Goal: Task Accomplishment & Management: Use online tool/utility

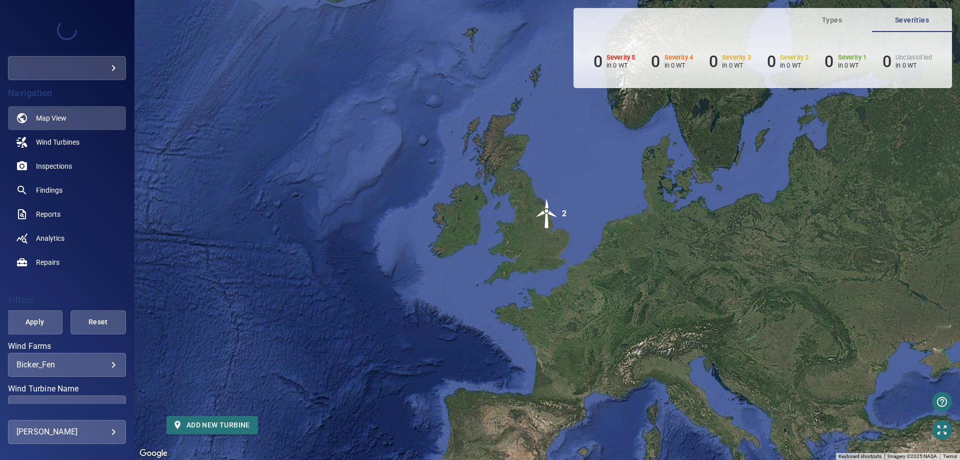
click at [113, 68] on body "**********" at bounding box center [480, 230] width 960 height 460
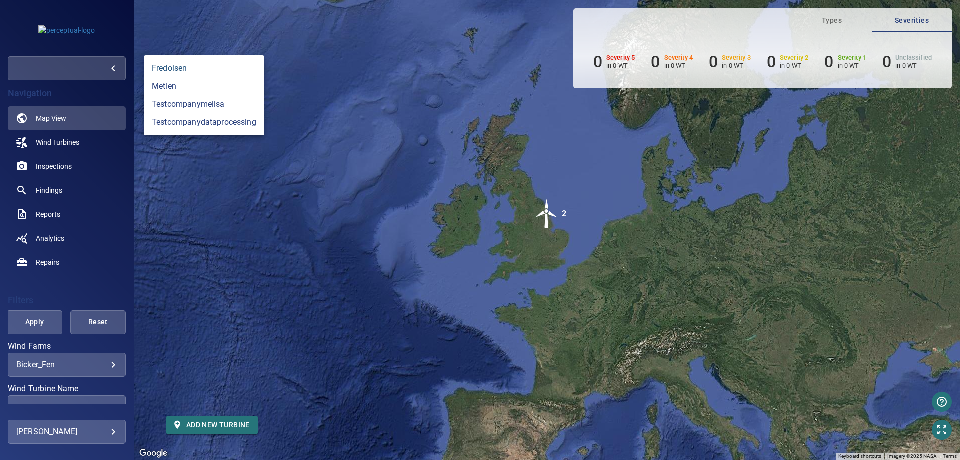
click at [158, 66] on link "fredolsen" at bounding box center [204, 68] width 121 height 18
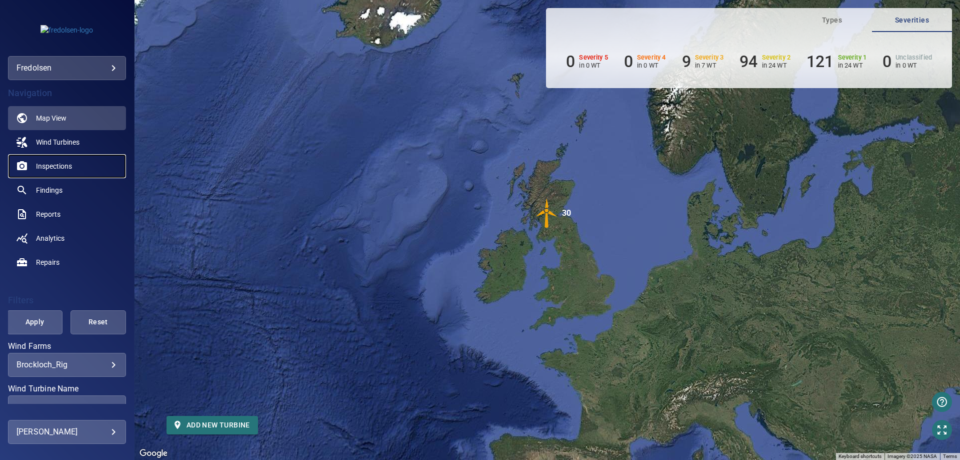
click at [68, 169] on span "Inspections" at bounding box center [54, 166] width 36 height 10
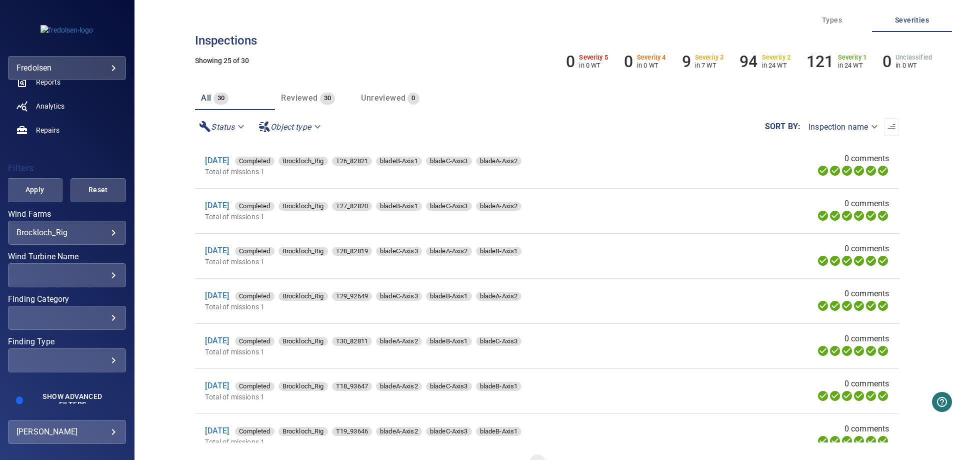
scroll to position [141, 0]
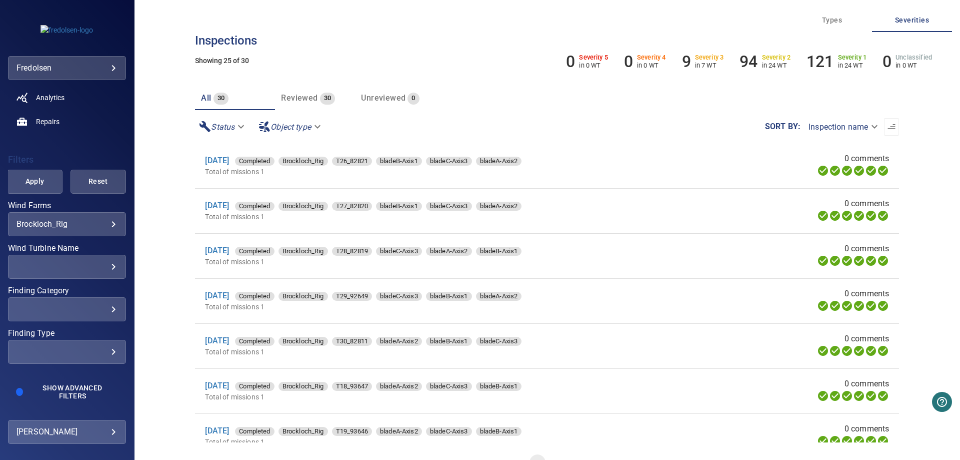
click at [112, 433] on body "**********" at bounding box center [480, 230] width 960 height 460
click at [112, 432] on div at bounding box center [480, 230] width 960 height 460
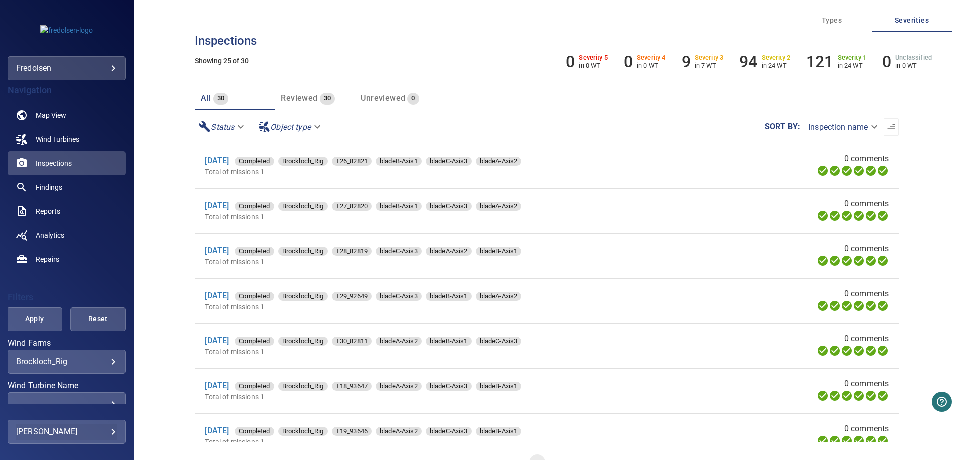
scroll to position [0, 0]
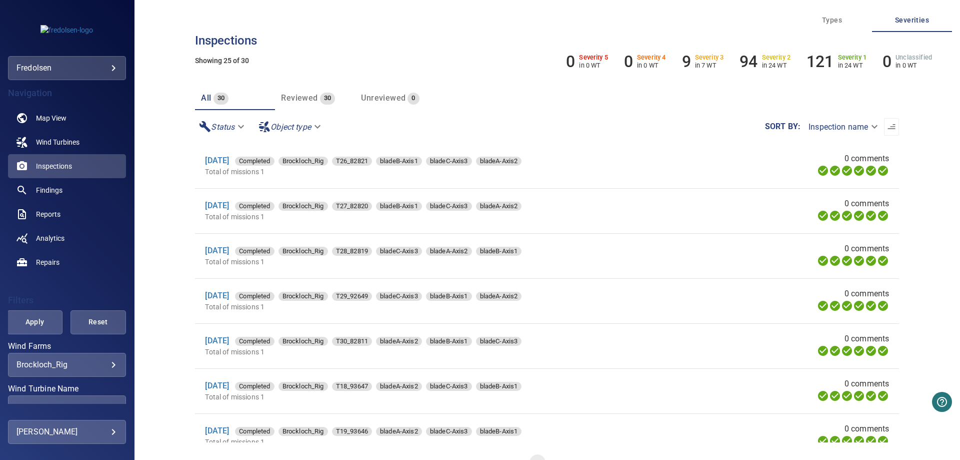
click at [109, 66] on body "**********" at bounding box center [480, 230] width 960 height 460
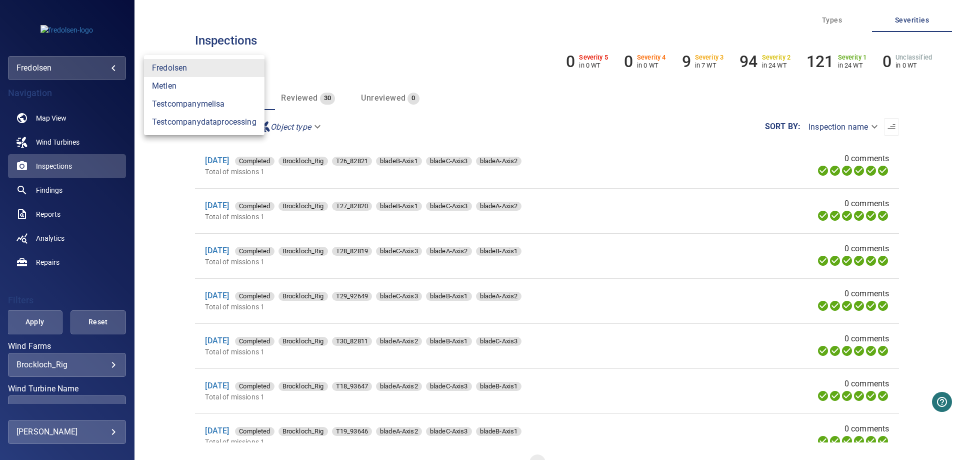
click at [109, 66] on div at bounding box center [480, 230] width 960 height 460
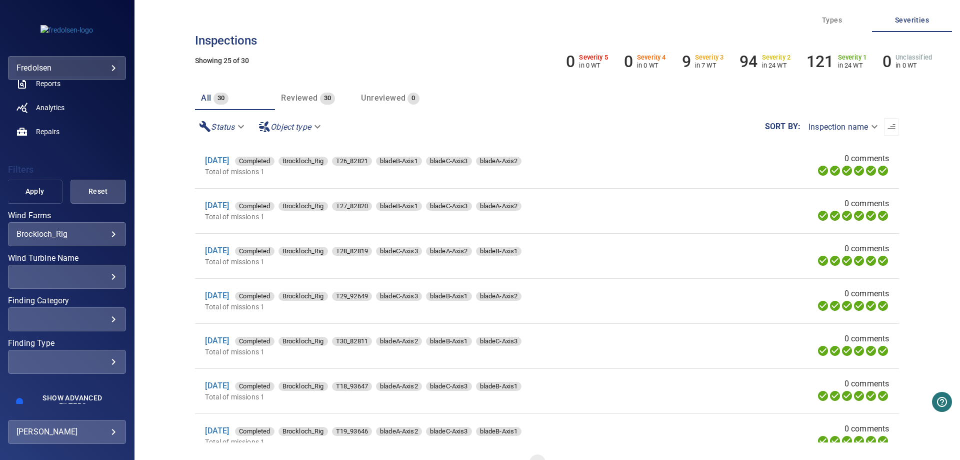
scroll to position [141, 0]
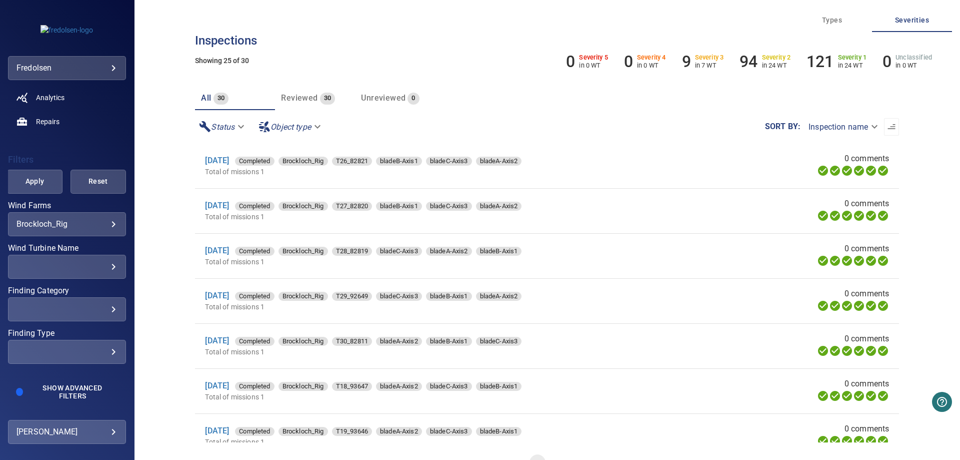
click at [115, 426] on body "**********" at bounding box center [480, 230] width 960 height 460
click at [115, 426] on div at bounding box center [480, 230] width 960 height 460
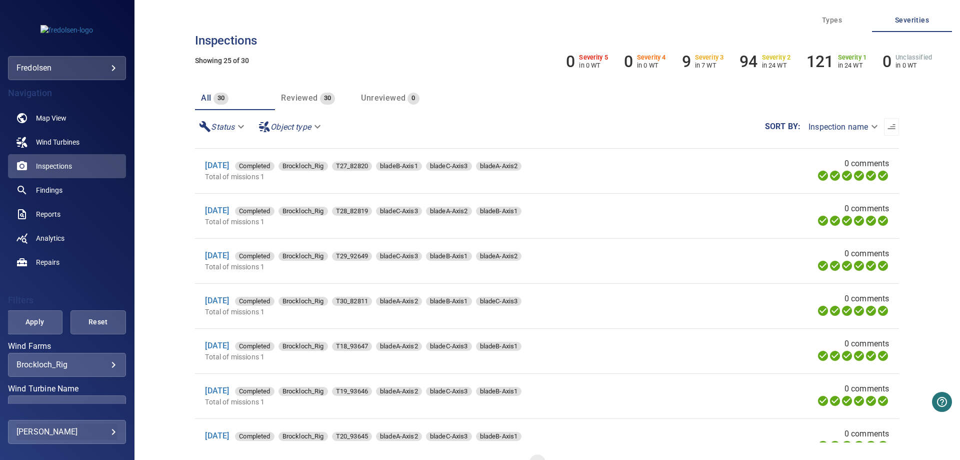
scroll to position [0, 0]
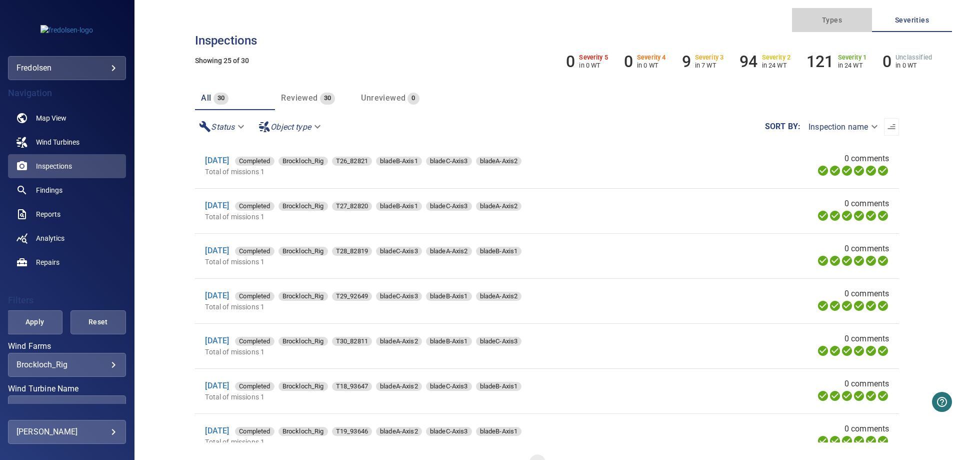
click at [845, 23] on span "Types" at bounding box center [832, 20] width 68 height 13
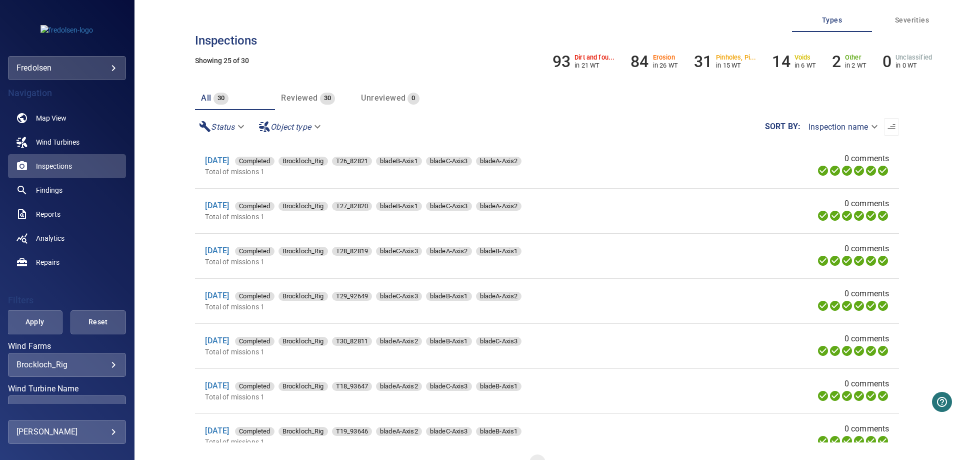
click at [907, 110] on div "**********" at bounding box center [547, 230] width 720 height 460
click at [52, 116] on span "Map View" at bounding box center [51, 118] width 31 height 10
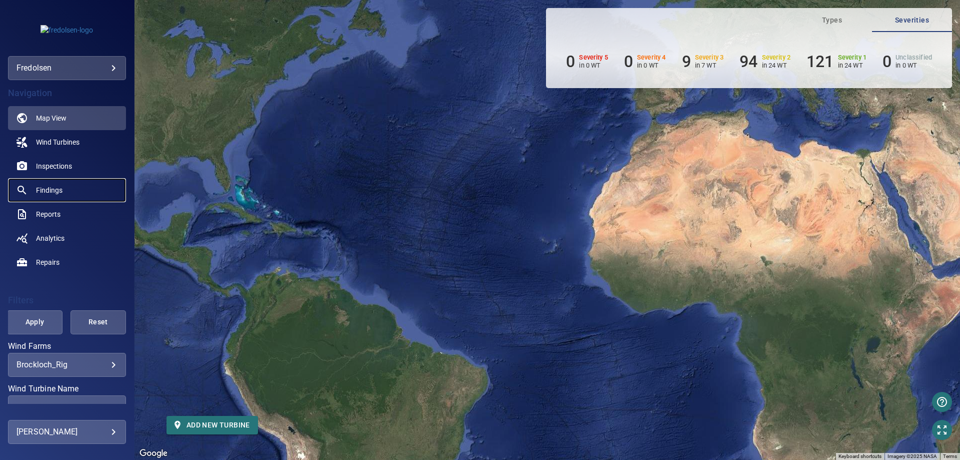
click at [50, 192] on span "Findings" at bounding box center [49, 190] width 27 height 10
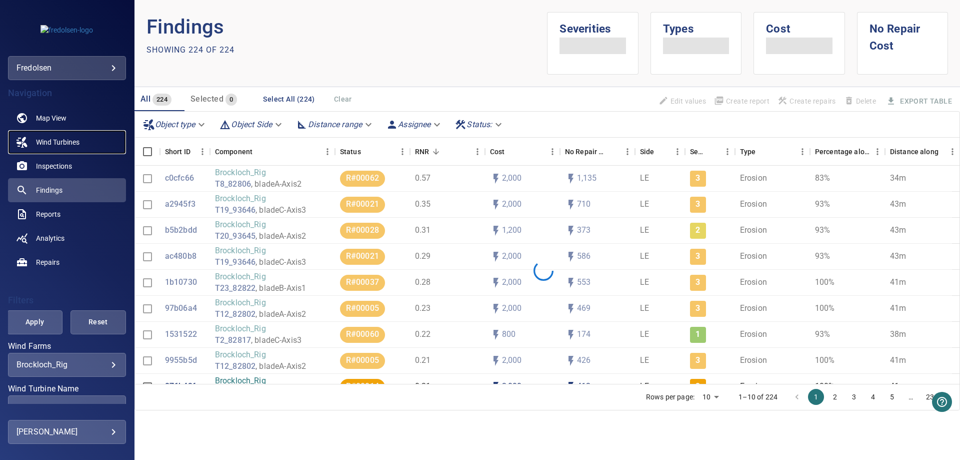
click at [61, 139] on span "Wind Turbines" at bounding box center [58, 142] width 44 height 10
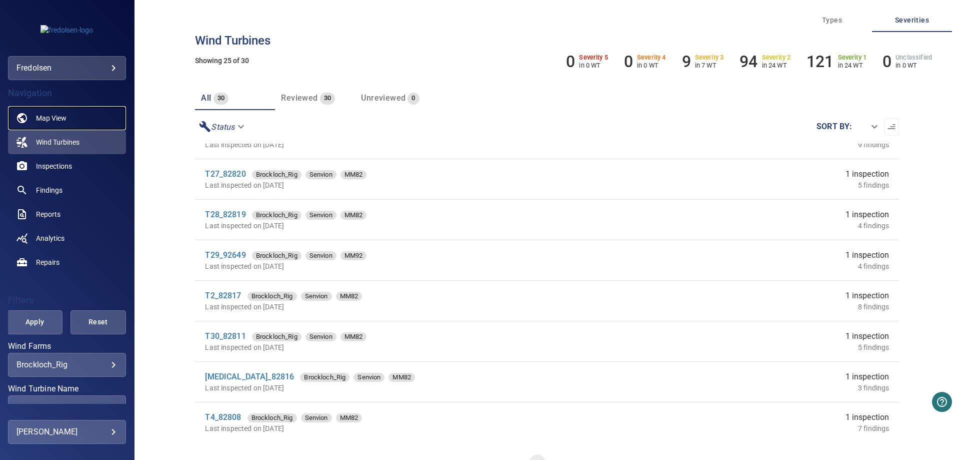
click at [68, 118] on link "Map View" at bounding box center [67, 118] width 118 height 24
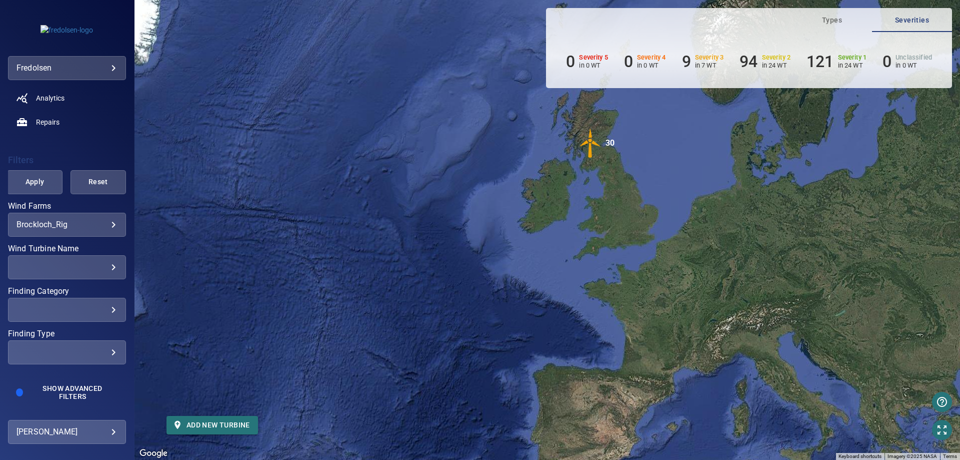
scroll to position [141, 0]
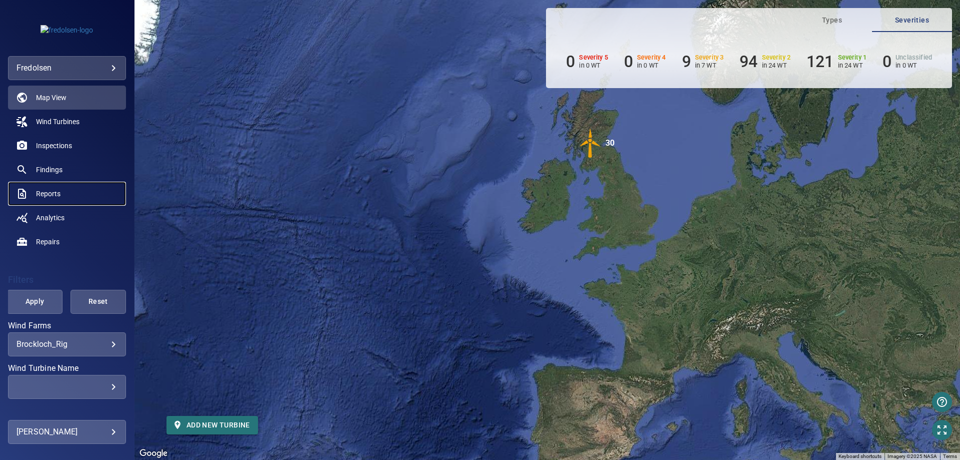
click at [64, 190] on link "Reports" at bounding box center [67, 194] width 118 height 24
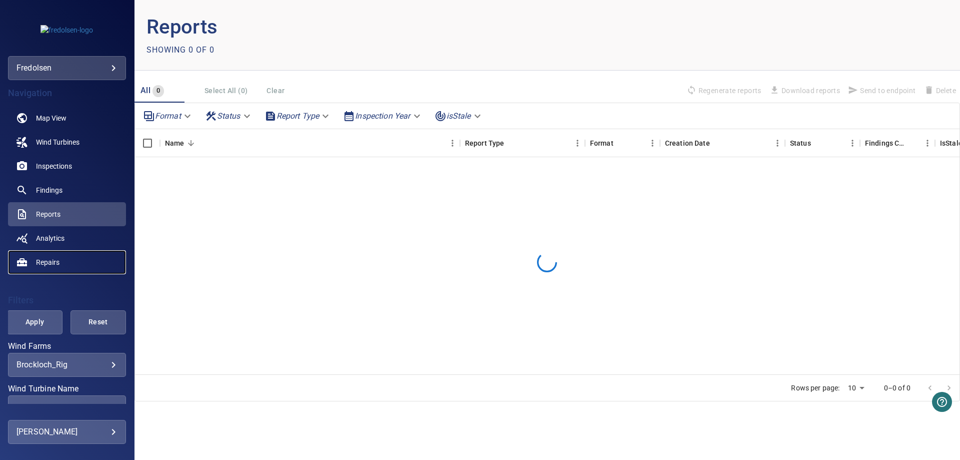
click at [56, 260] on span "Repairs" at bounding box center [48, 262] width 24 height 10
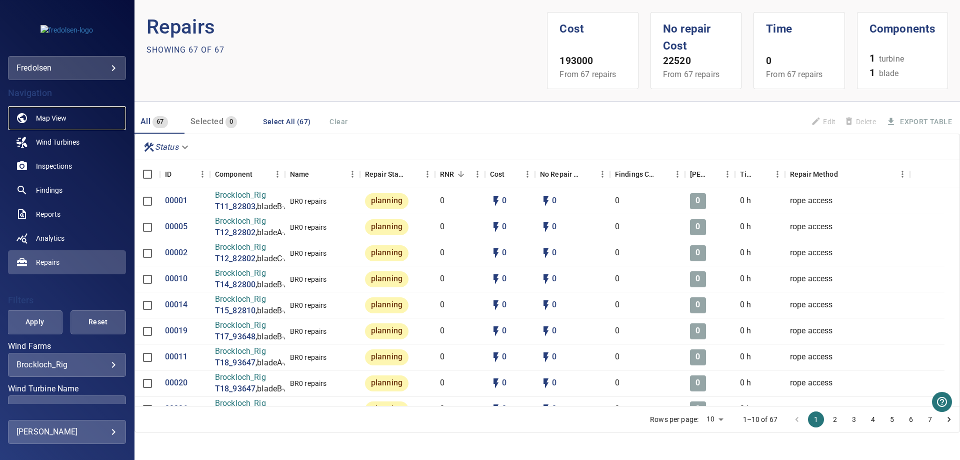
click at [69, 114] on link "Map View" at bounding box center [67, 118] width 118 height 24
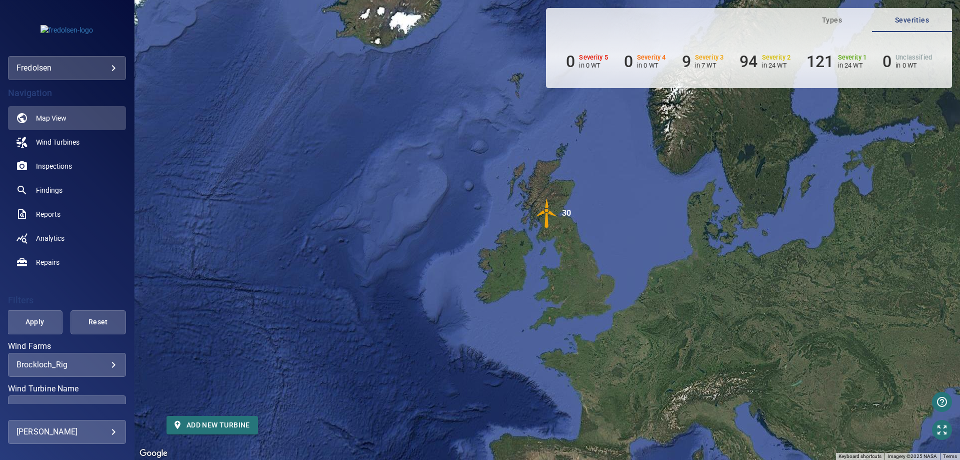
click at [100, 435] on body "**********" at bounding box center [480, 230] width 960 height 460
click at [107, 429] on body "**********" at bounding box center [480, 230] width 960 height 460
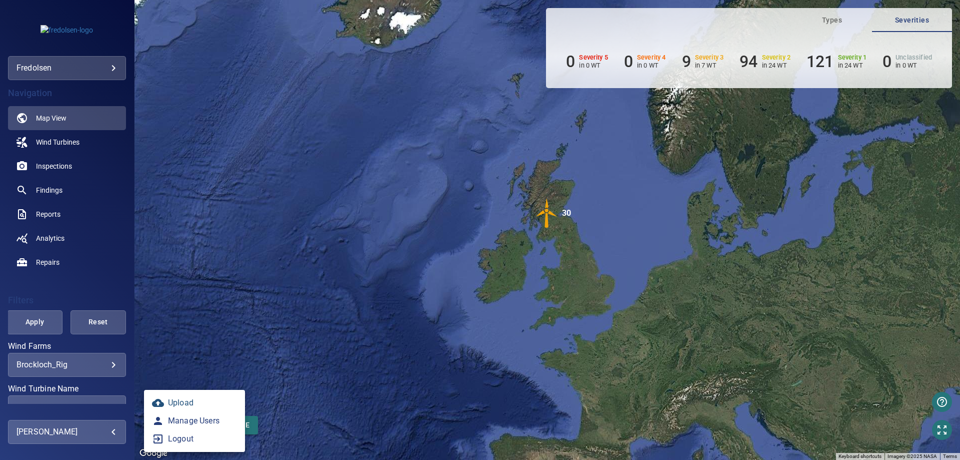
click at [159, 402] on icon at bounding box center [158, 403] width 12 height 8
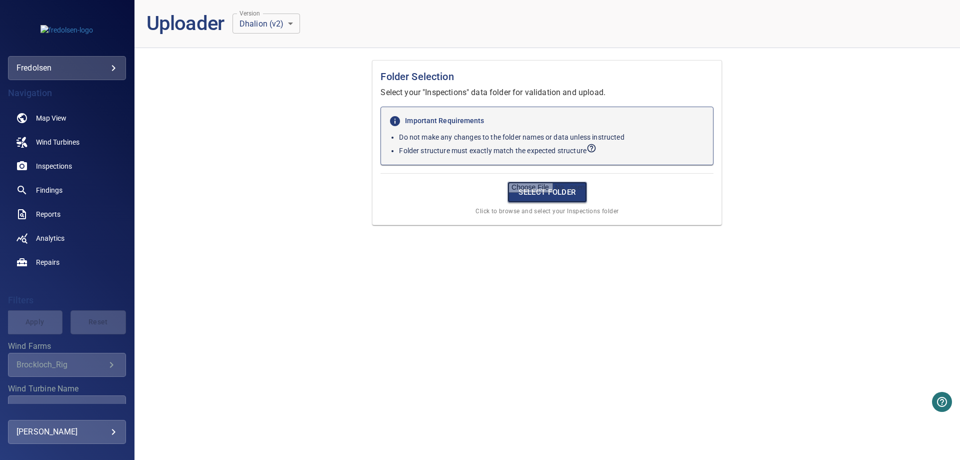
click at [548, 188] on input "file" at bounding box center [548, 192] width 80 height 21
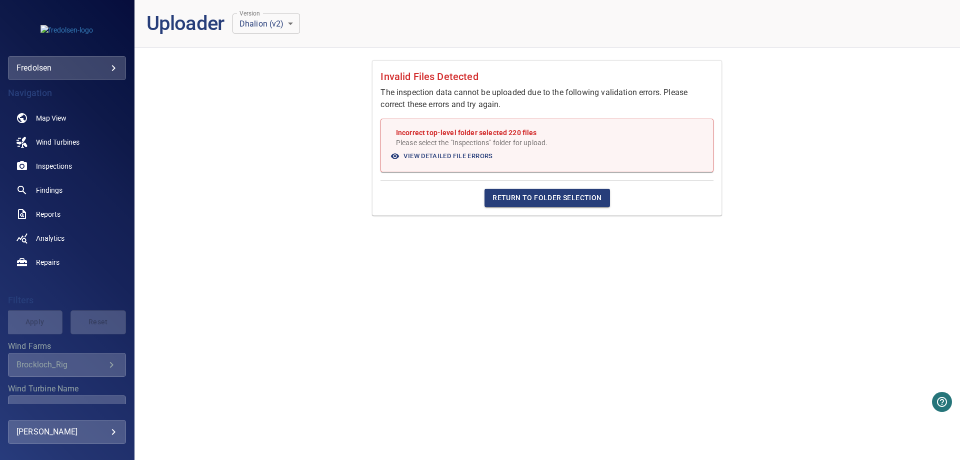
click at [524, 198] on span "Return to Folder Selection" at bounding box center [547, 198] width 109 height 13
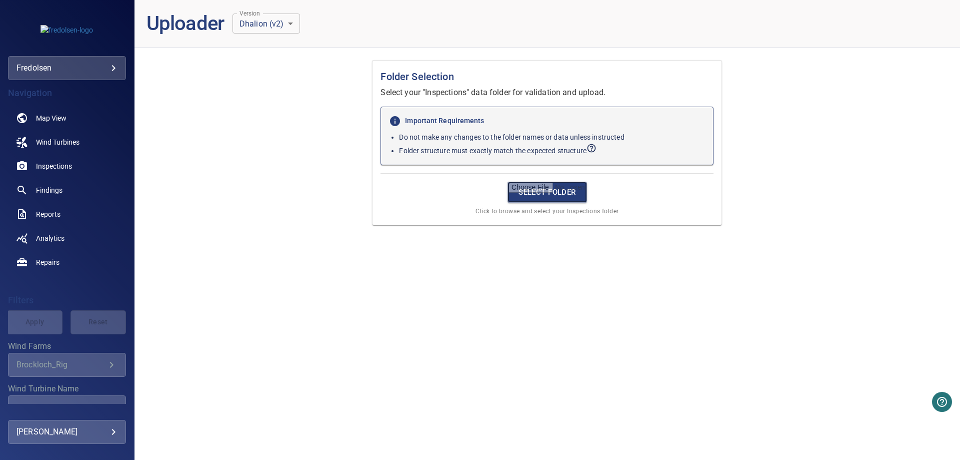
click at [524, 198] on input "file" at bounding box center [548, 192] width 80 height 21
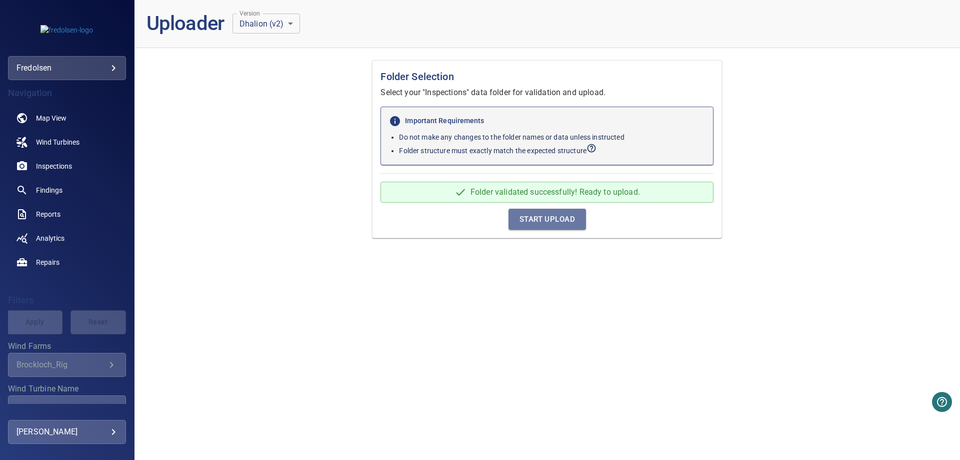
click at [554, 220] on span "Start Upload" at bounding box center [548, 219] width 56 height 13
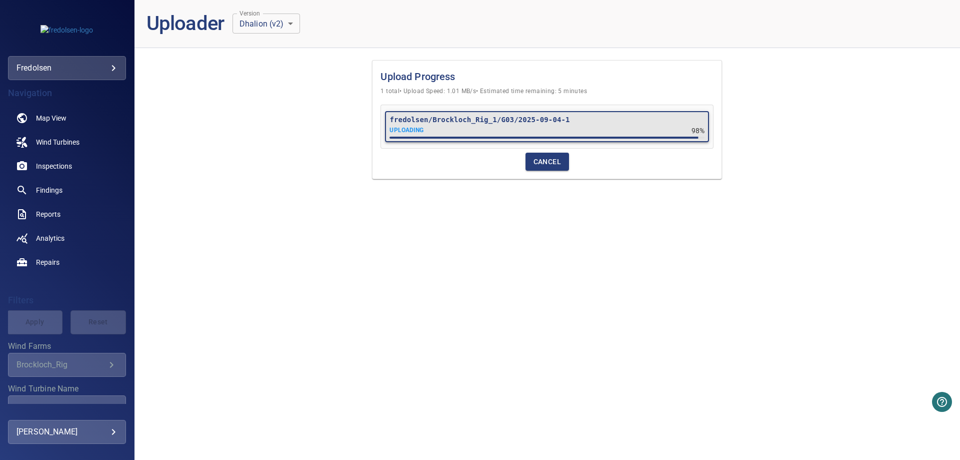
click at [757, 203] on div "Upload Progress 1 total • Upload Speed: 1.01 MB/s • Estimated time remaining: 5…" at bounding box center [548, 258] width 826 height 404
click at [534, 164] on span "Continue Uploading" at bounding box center [547, 162] width 79 height 13
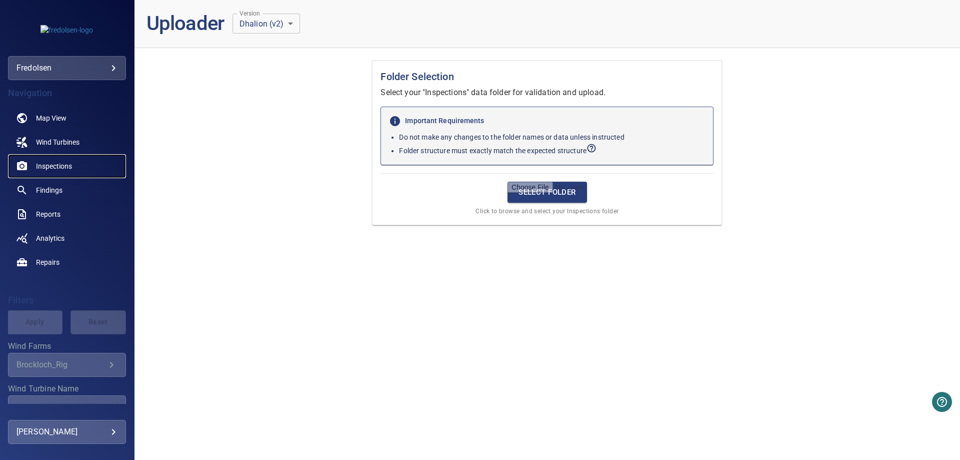
click at [65, 162] on span "Inspections" at bounding box center [54, 166] width 36 height 10
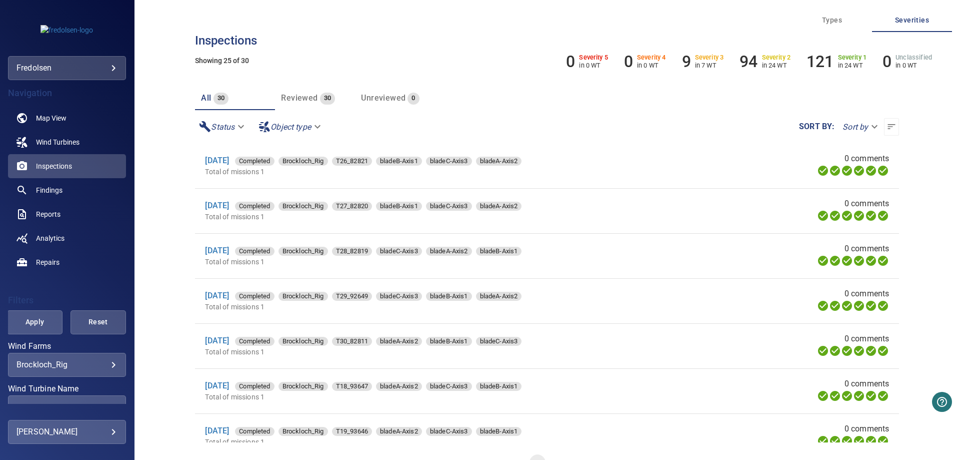
click at [864, 128] on body "**********" at bounding box center [480, 230] width 960 height 460
click at [770, 106] on div at bounding box center [480, 230] width 960 height 460
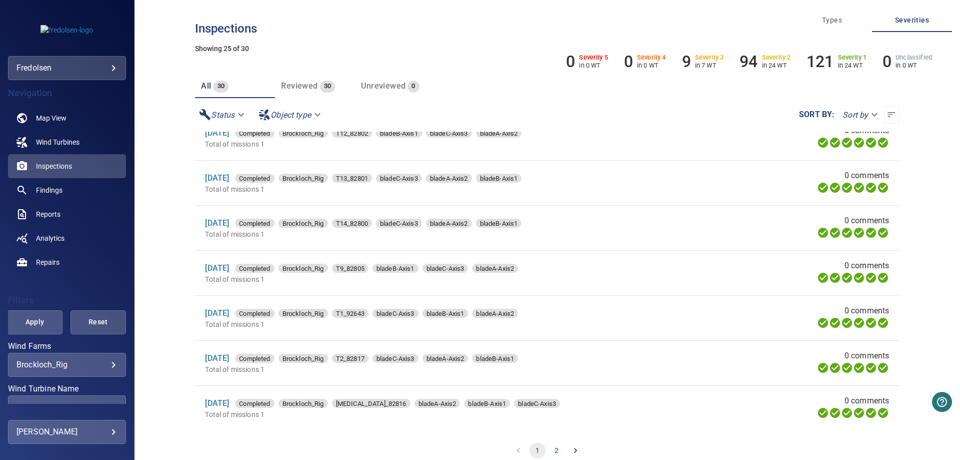
scroll to position [23, 0]
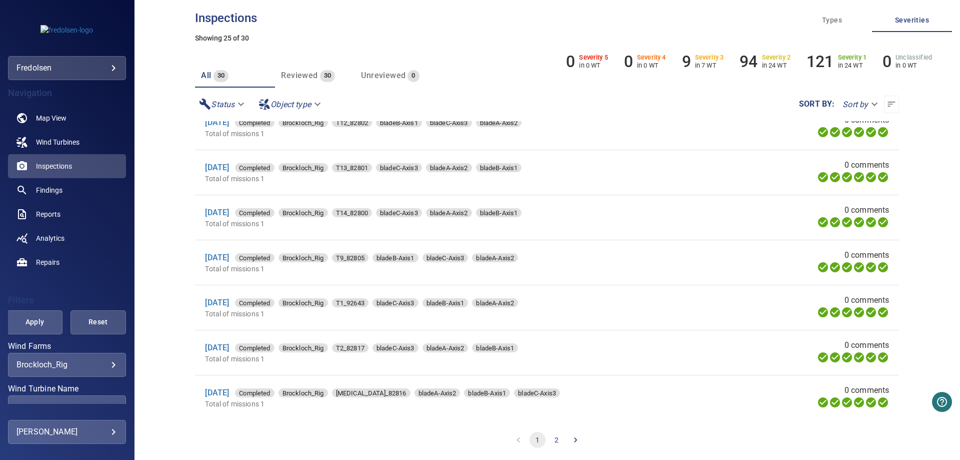
click at [571, 439] on icon "Go to next page" at bounding box center [576, 440] width 10 height 10
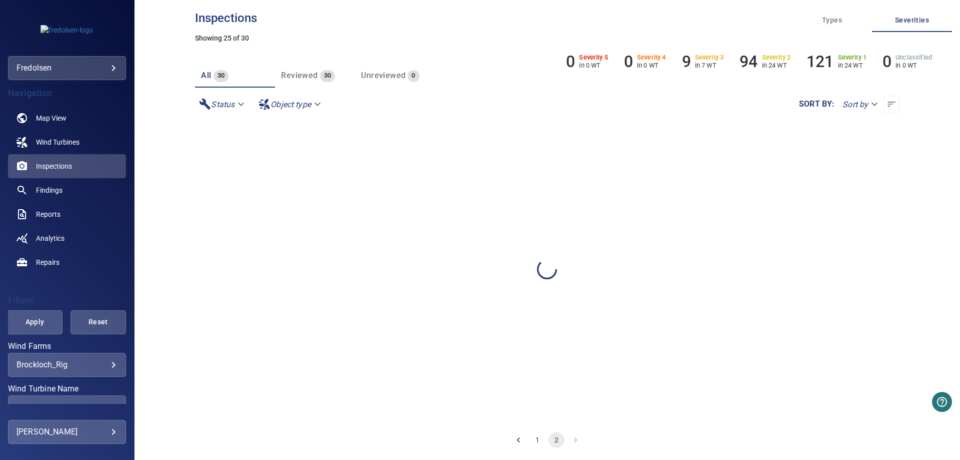
scroll to position [0, 0]
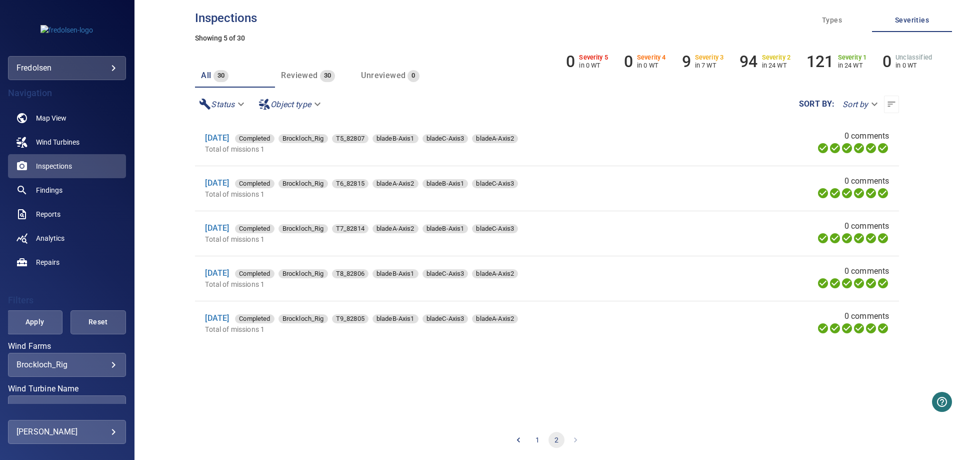
click at [536, 439] on button "1" at bounding box center [538, 440] width 16 height 16
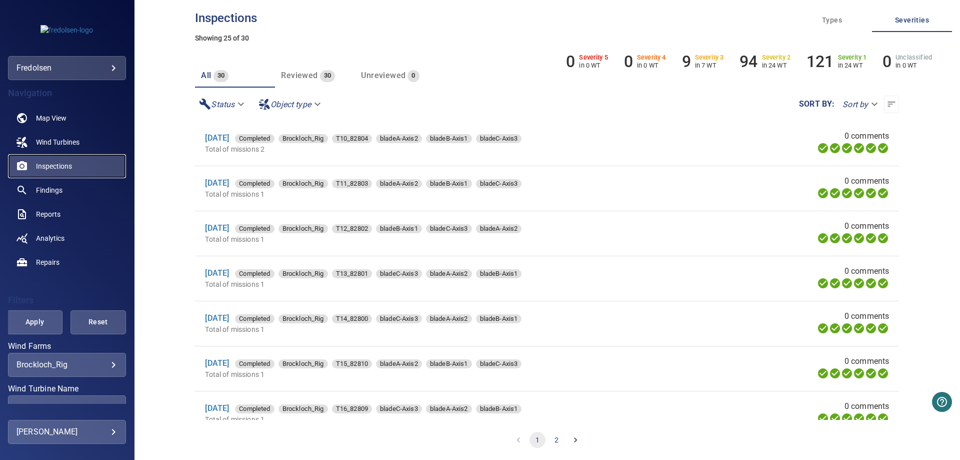
click at [52, 161] on span "Inspections" at bounding box center [54, 166] width 36 height 10
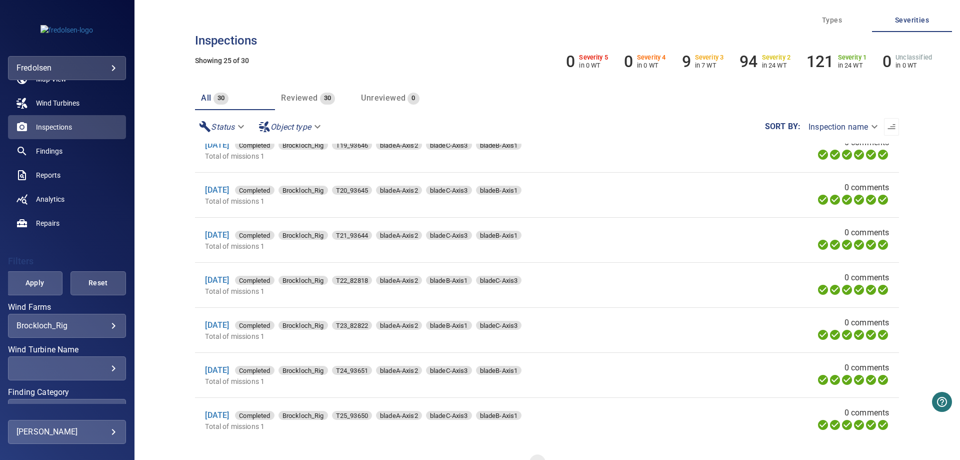
scroll to position [120, 0]
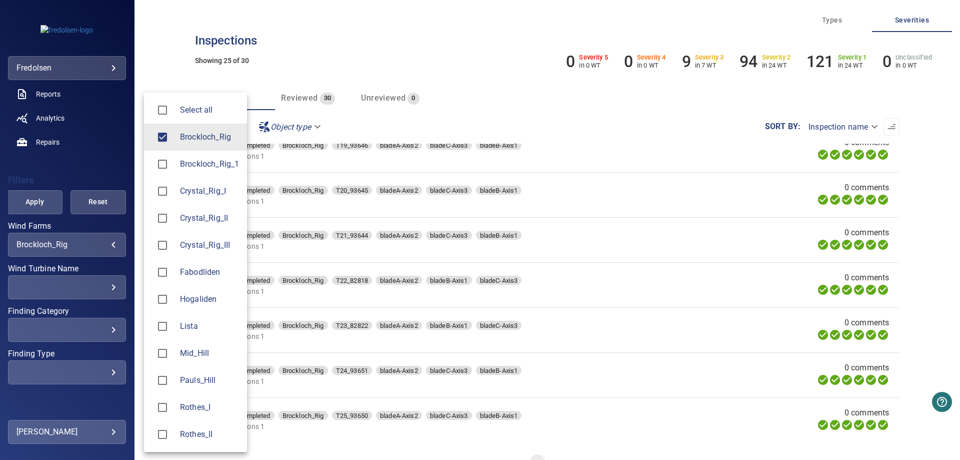
click at [105, 247] on body "**********" at bounding box center [480, 230] width 960 height 460
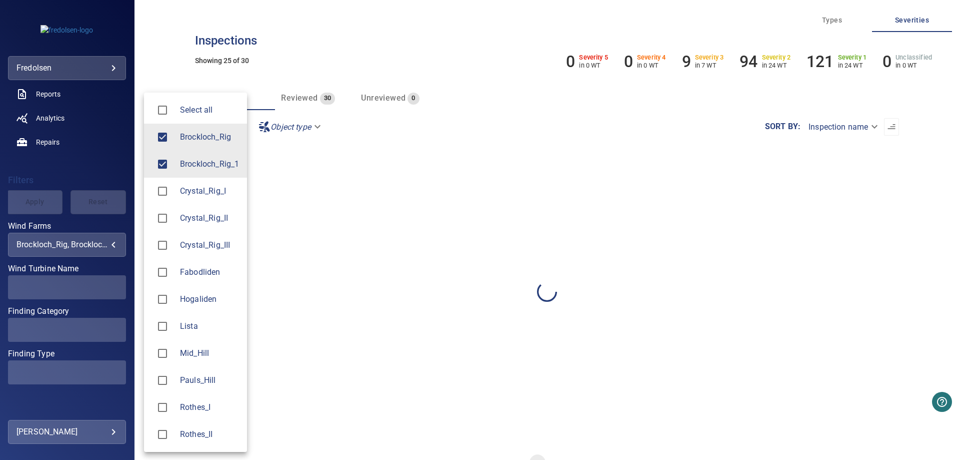
type input "**********"
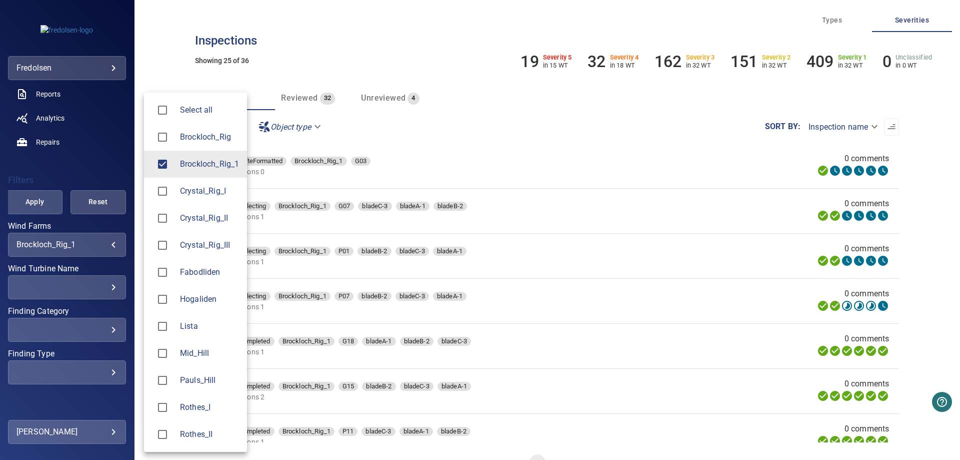
click at [311, 40] on div at bounding box center [480, 230] width 960 height 460
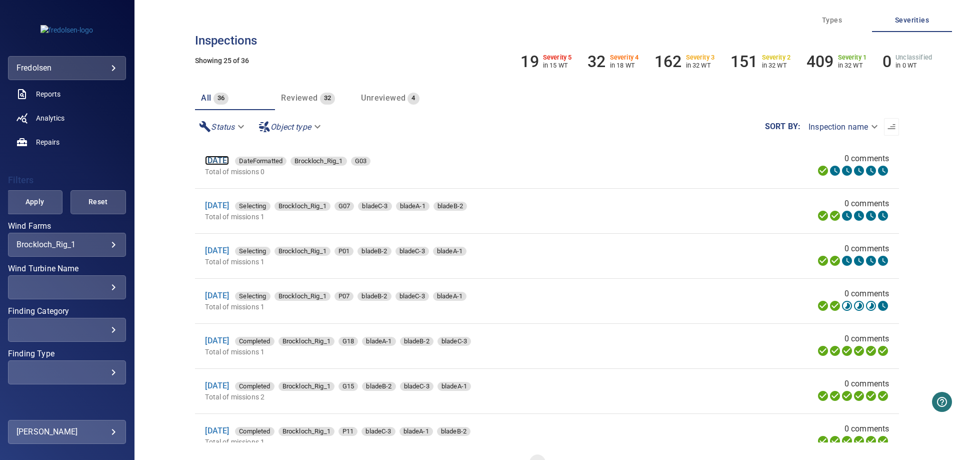
click at [224, 160] on link "4 Sep 2025" at bounding box center [217, 161] width 24 height 10
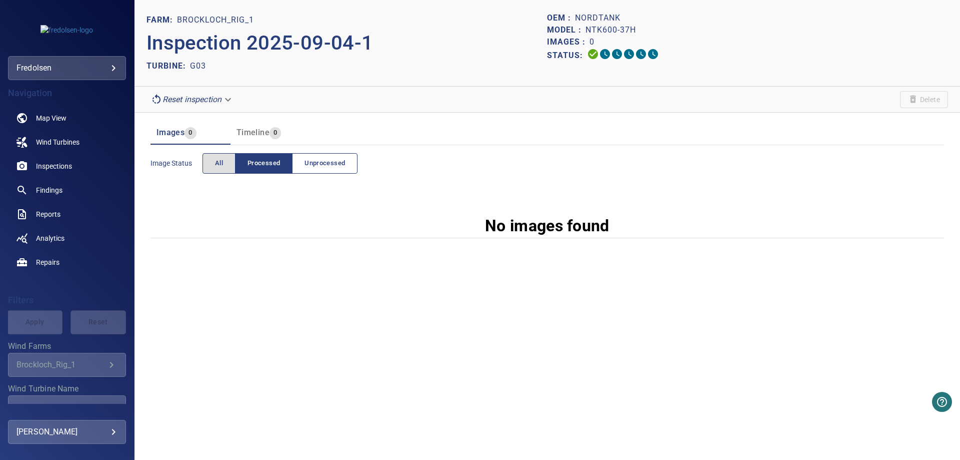
click at [320, 163] on span "Unprocessed" at bounding box center [325, 164] width 41 height 12
click at [215, 169] on span "All" at bounding box center [219, 164] width 8 height 12
click at [308, 166] on span "Unprocessed" at bounding box center [325, 164] width 41 height 12
click at [244, 127] on div "Timeline 0" at bounding box center [259, 133] width 45 height 14
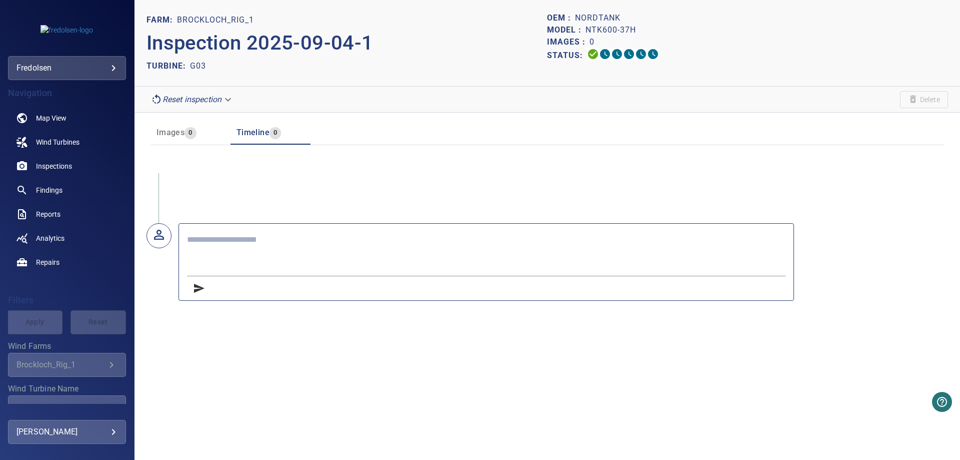
click at [198, 131] on span "Images 0" at bounding box center [191, 133] width 68 height 14
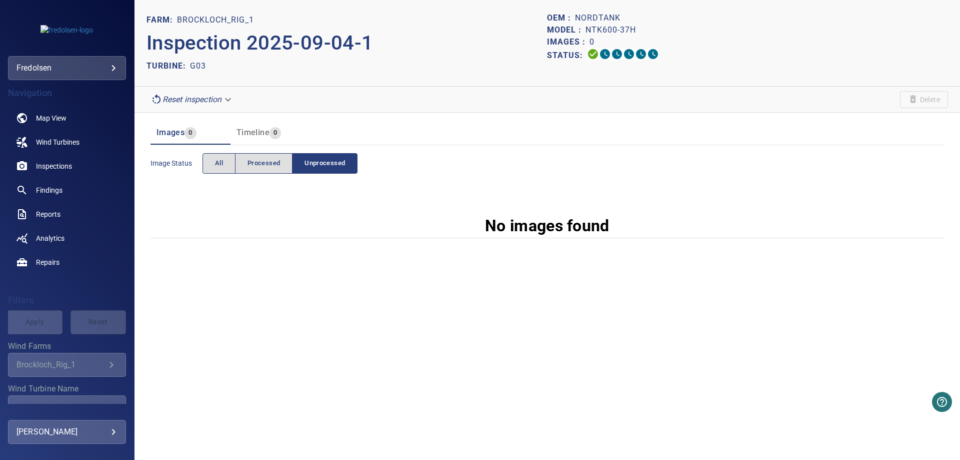
click at [517, 54] on p "Inspection 2025-09-04-1" at bounding box center [347, 43] width 401 height 30
click at [204, 269] on div "FARM: Brockloch_Rig_1 Inspection 2025-09-04-1 TURBINE: G03 OEM : Nordtank Model…" at bounding box center [548, 230] width 826 height 460
drag, startPoint x: 736, startPoint y: 246, endPoint x: 699, endPoint y: 258, distance: 38.3
click at [736, 247] on section "Images 0 Timeline 0 Image Status All Processed Unprocessed No images found" at bounding box center [548, 184] width 826 height 142
click at [303, 155] on button "Unprocessed" at bounding box center [325, 163] width 66 height 21
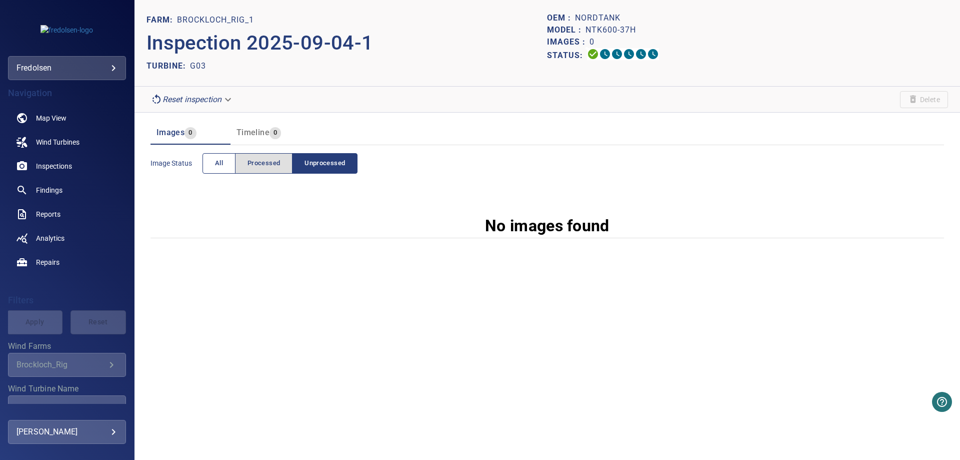
click at [225, 165] on button "All" at bounding box center [219, 163] width 33 height 21
click at [412, 281] on div "FARM: Brockloch_Rig_1 Inspection 2025-09-04-1 TURBINE: G03 OEM : Nordtank Model…" at bounding box center [548, 230] width 826 height 460
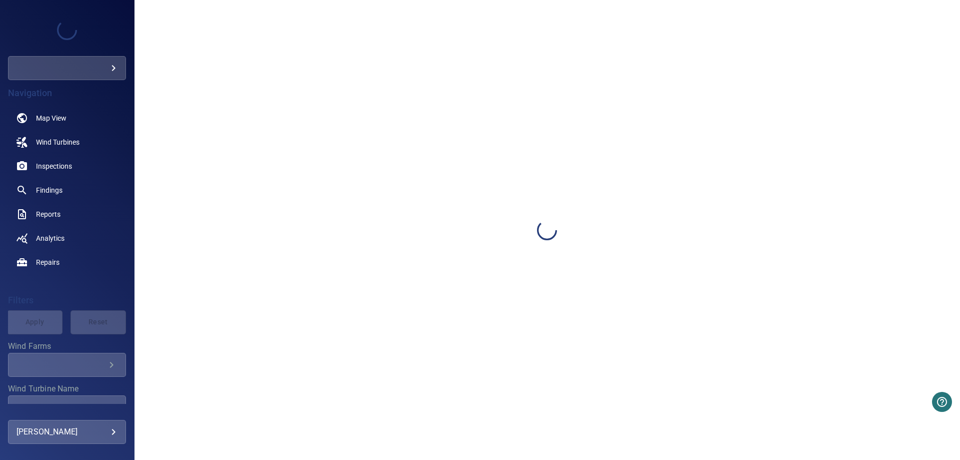
type input "*********"
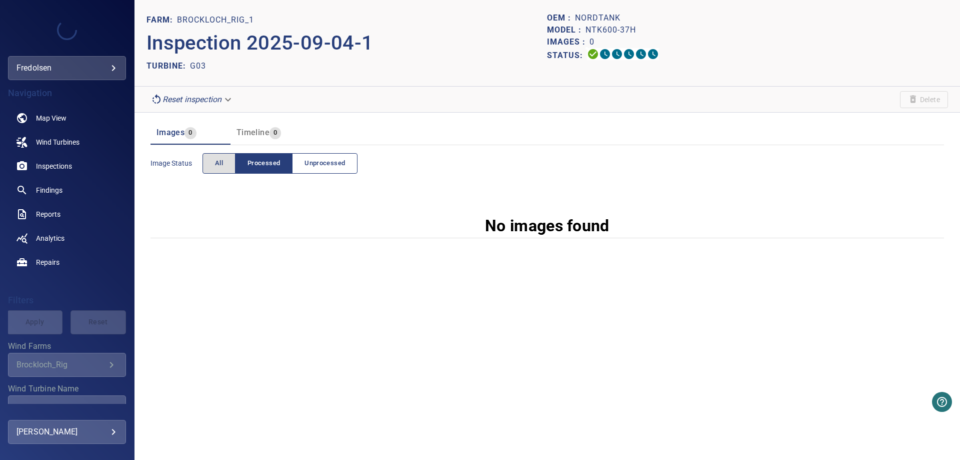
click at [323, 164] on span "Unprocessed" at bounding box center [325, 164] width 41 height 12
click at [226, 158] on button "All" at bounding box center [219, 163] width 33 height 21
click at [249, 159] on span "Processed" at bounding box center [264, 164] width 33 height 12
click at [444, 364] on div "FARM: Brockloch_Rig_1 Inspection 2025-09-04-1 TURBINE: G03 OEM : Nordtank Model…" at bounding box center [548, 230] width 826 height 460
click at [227, 100] on body "**********" at bounding box center [480, 230] width 960 height 460
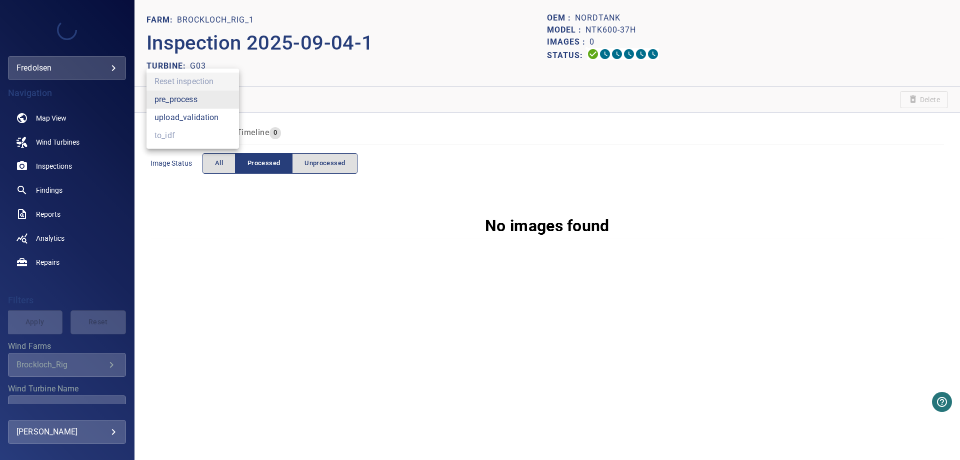
click at [174, 119] on li "upload_validation" at bounding box center [193, 118] width 93 height 18
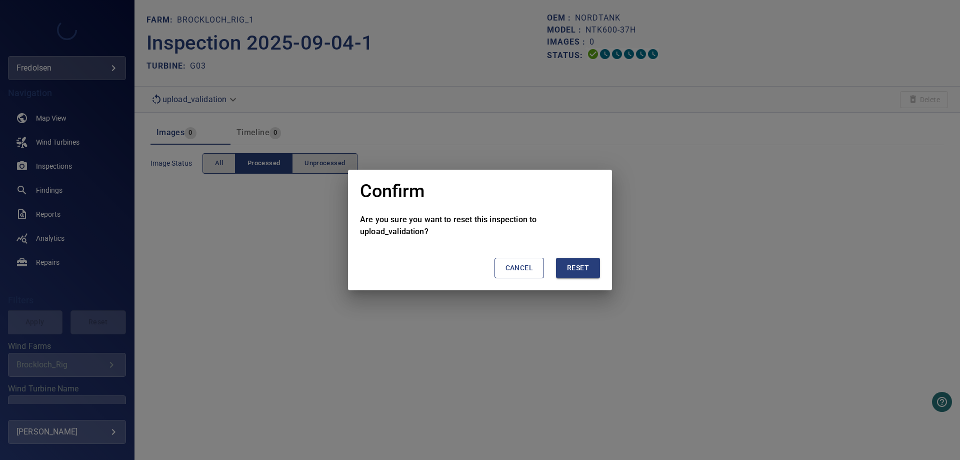
click at [570, 266] on span "Reset" at bounding box center [578, 268] width 22 height 13
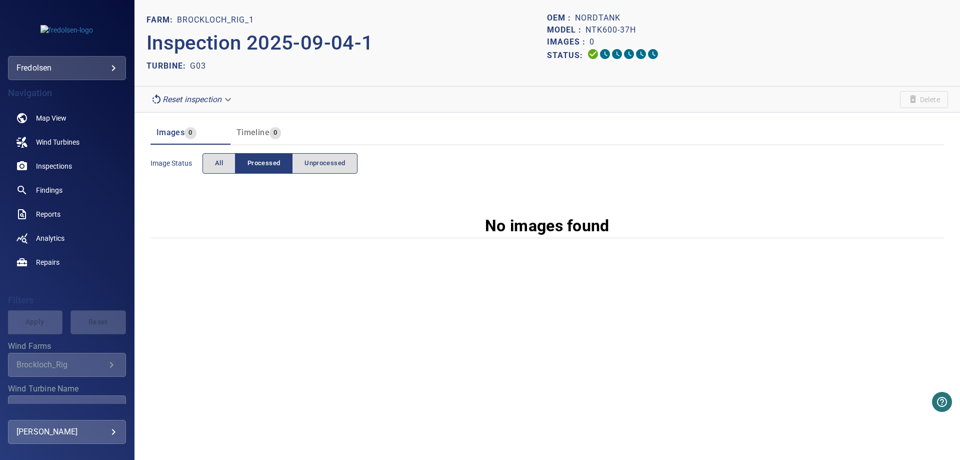
click at [230, 100] on body "**********" at bounding box center [480, 230] width 960 height 460
click at [198, 100] on li "pre_process" at bounding box center [193, 100] width 93 height 18
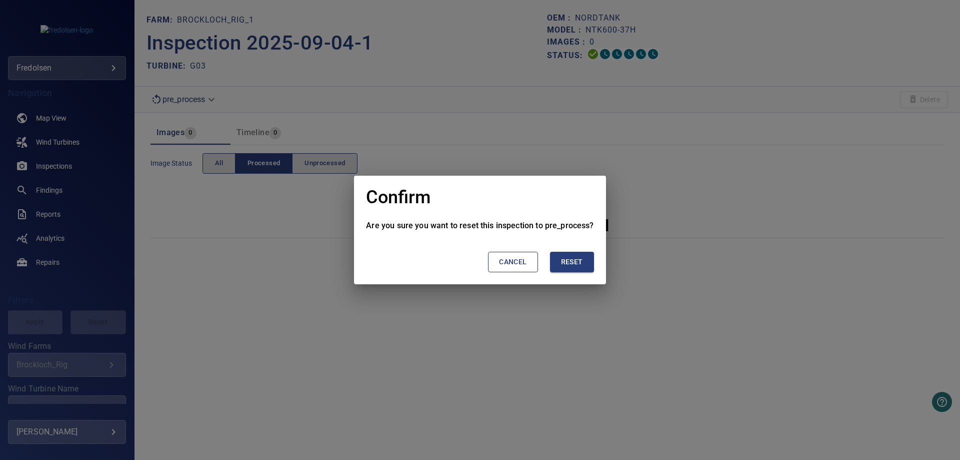
click at [559, 260] on button "Reset" at bounding box center [572, 262] width 44 height 21
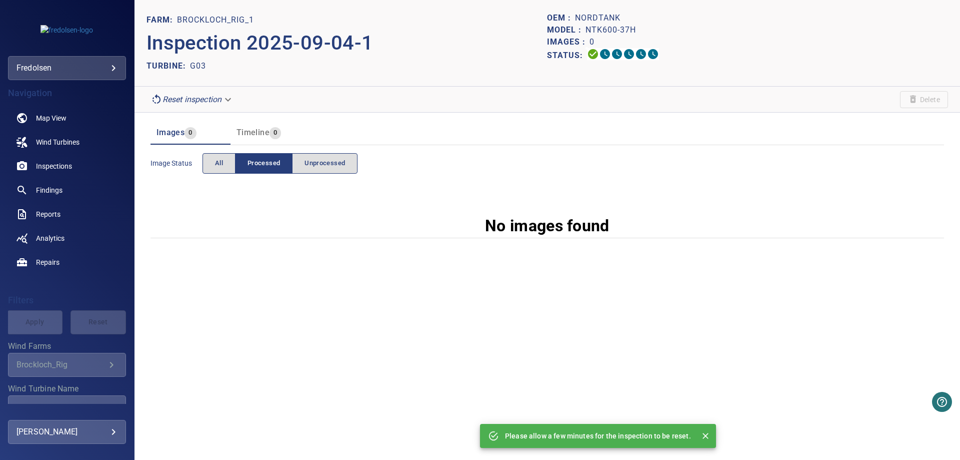
click at [713, 437] on div "Please allow a few minutes for the inspection to be reset." at bounding box center [598, 436] width 236 height 24
click at [705, 438] on icon "Close" at bounding box center [706, 436] width 6 height 6
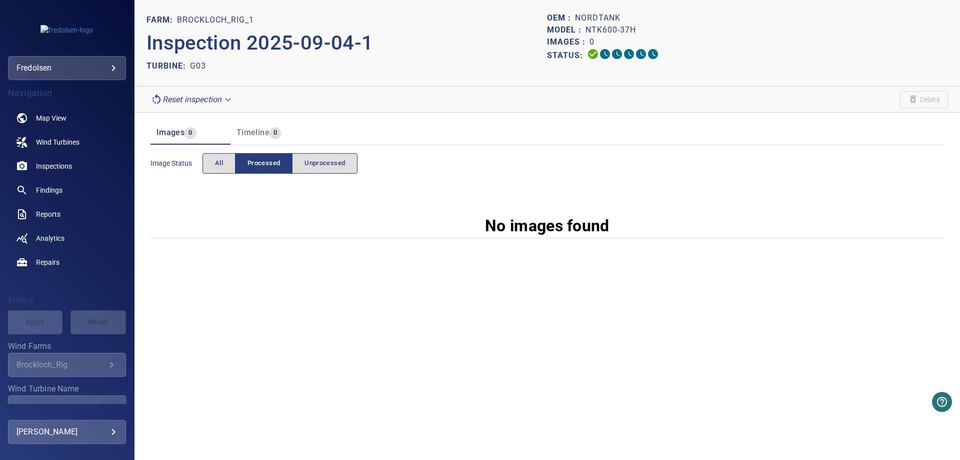
click at [226, 99] on body "**********" at bounding box center [480, 230] width 960 height 460
click at [215, 114] on li "upload_validation" at bounding box center [193, 118] width 93 height 18
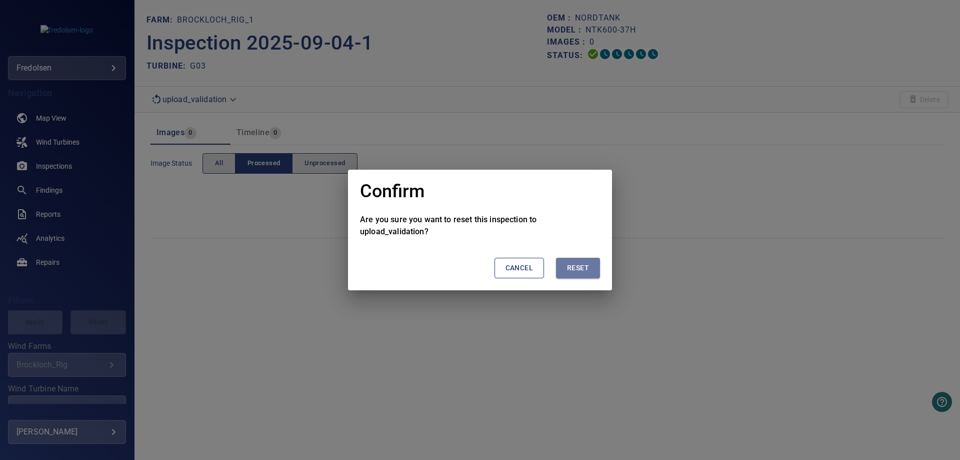
click at [585, 268] on span "Reset" at bounding box center [578, 268] width 22 height 13
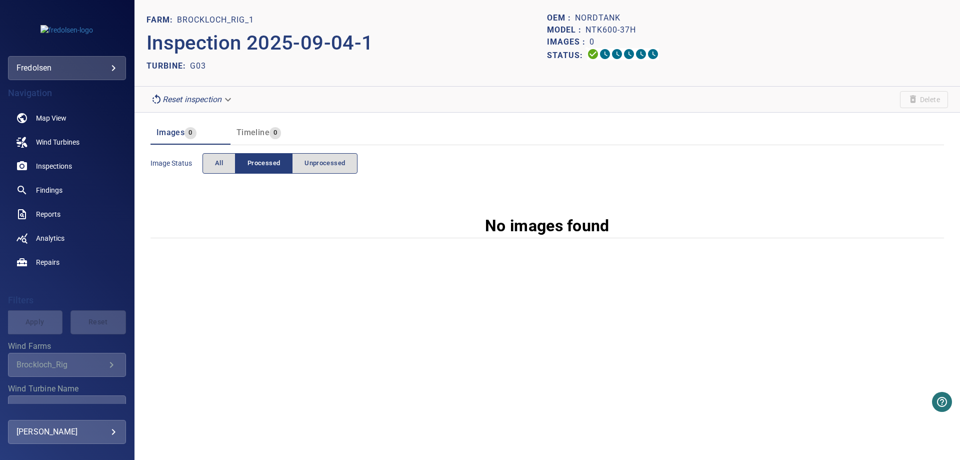
click at [219, 100] on body "**********" at bounding box center [480, 230] width 960 height 460
click at [208, 102] on li "pre_process" at bounding box center [193, 100] width 93 height 18
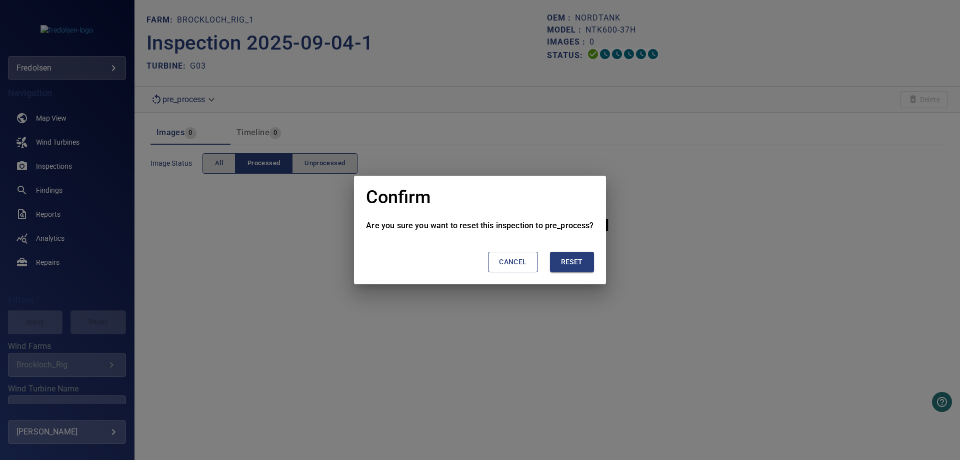
click at [564, 263] on span "Reset" at bounding box center [572, 262] width 22 height 13
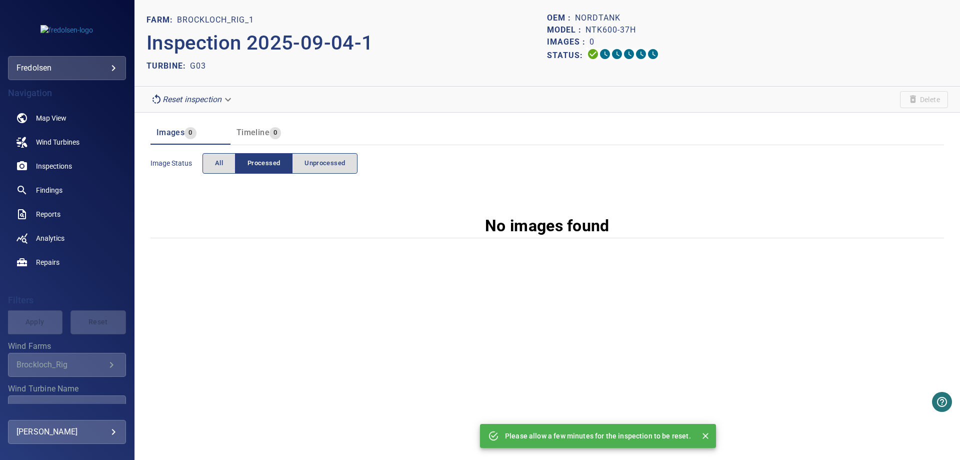
click at [703, 435] on icon "Close" at bounding box center [706, 436] width 6 height 6
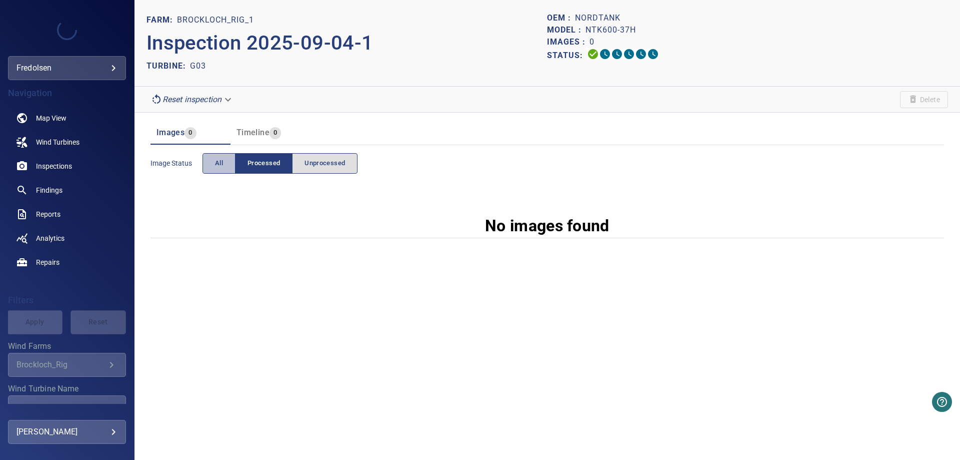
click at [217, 166] on span "All" at bounding box center [219, 164] width 8 height 12
click at [261, 167] on span "Processed" at bounding box center [264, 164] width 33 height 12
click at [226, 103] on body "**********" at bounding box center [480, 230] width 960 height 460
click at [185, 96] on li "pre_process" at bounding box center [193, 100] width 93 height 18
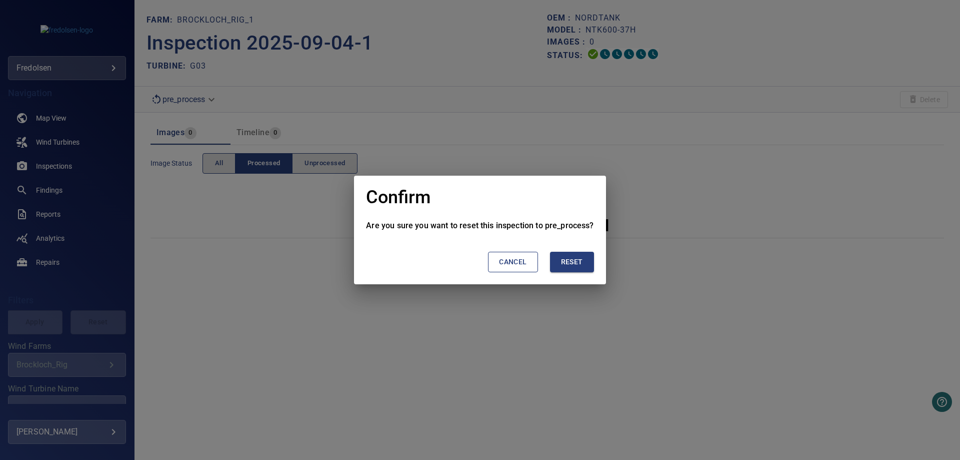
click at [578, 263] on span "Reset" at bounding box center [572, 262] width 22 height 13
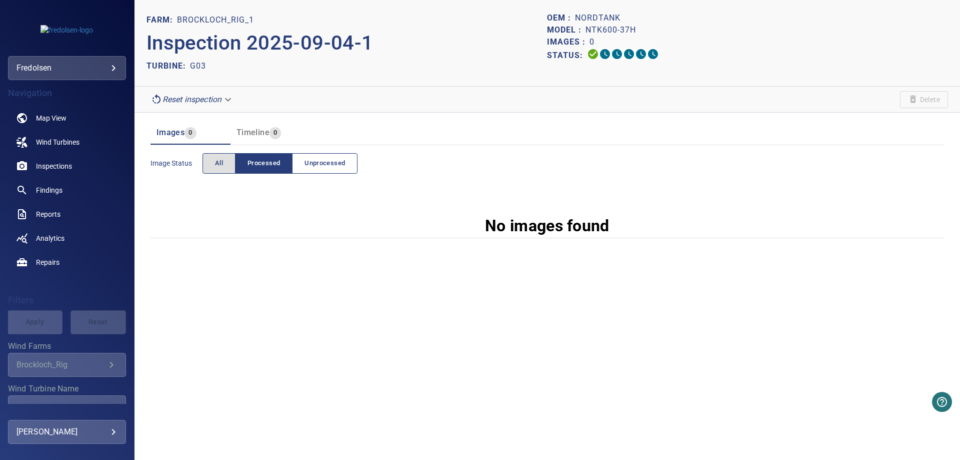
click at [323, 171] on button "Unprocessed" at bounding box center [325, 163] width 66 height 21
click at [240, 165] on button "Processed" at bounding box center [264, 163] width 58 height 21
click at [221, 167] on span "All" at bounding box center [219, 164] width 8 height 12
click at [317, 164] on span "Unprocessed" at bounding box center [325, 164] width 41 height 12
click at [260, 138] on div "Timeline 0" at bounding box center [259, 133] width 45 height 14
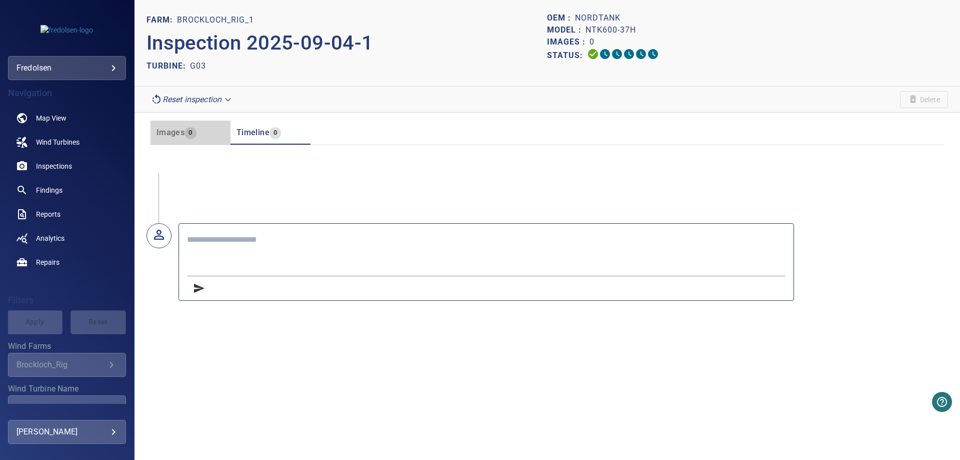
click at [174, 133] on span "Images" at bounding box center [171, 133] width 28 height 10
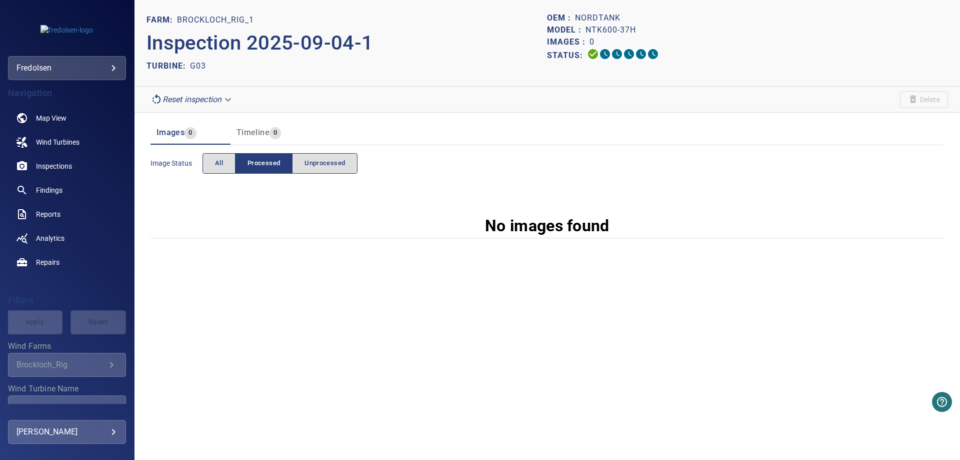
click at [208, 100] on body "**********" at bounding box center [480, 230] width 960 height 460
click at [208, 101] on li "pre_process" at bounding box center [193, 100] width 93 height 18
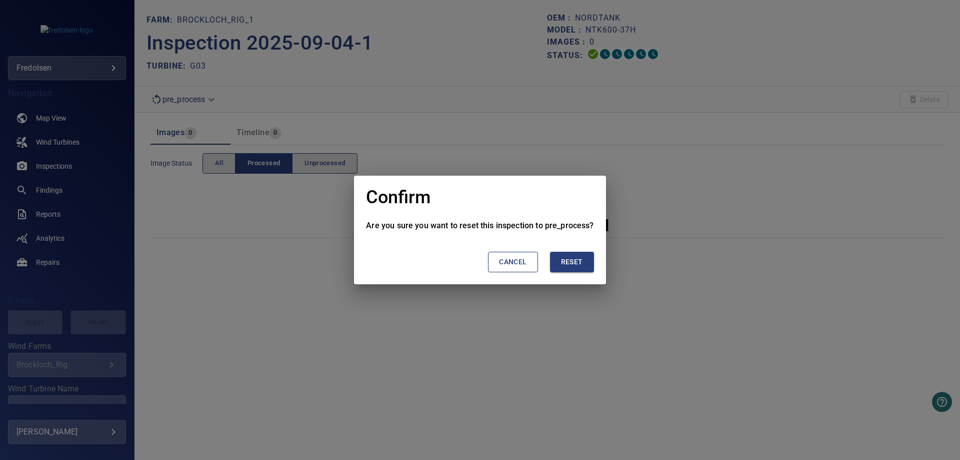
click at [575, 263] on span "Reset" at bounding box center [572, 262] width 22 height 13
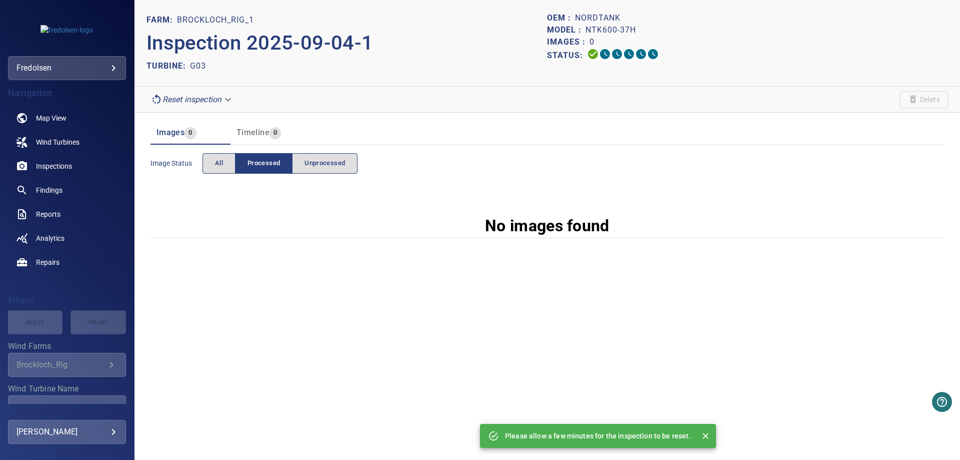
click at [707, 437] on icon "Close" at bounding box center [706, 436] width 10 height 10
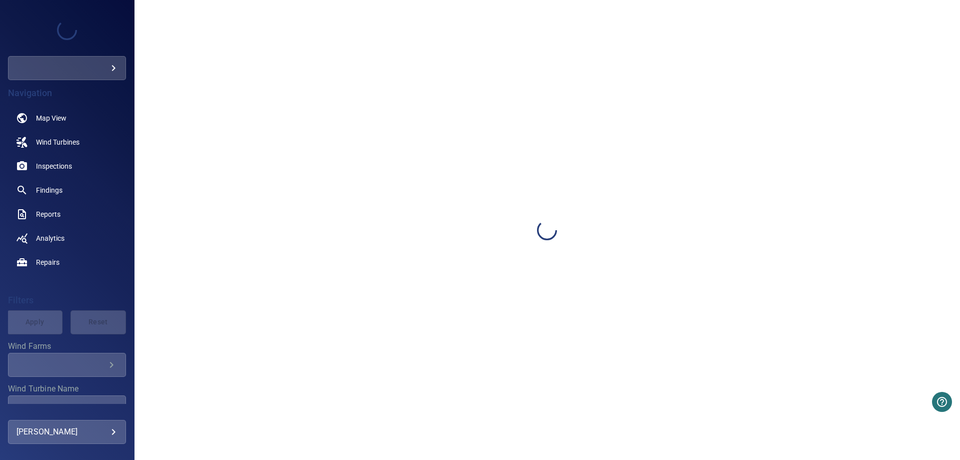
type input "*********"
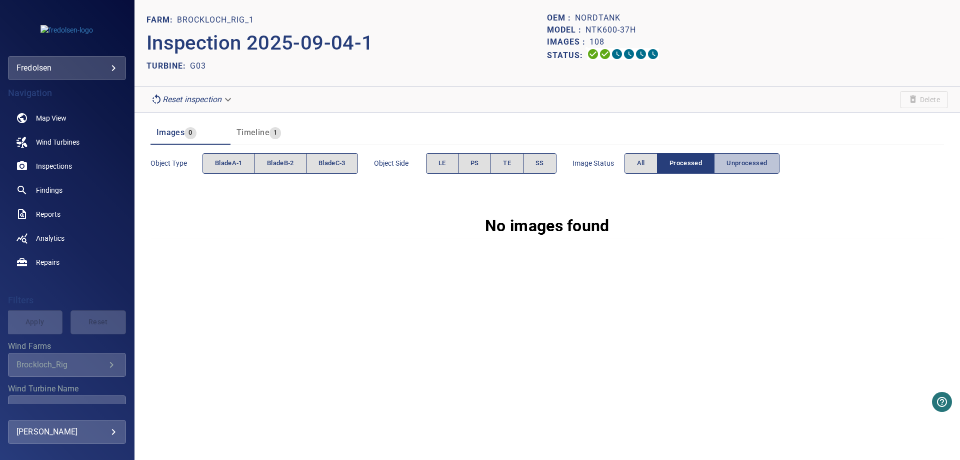
click at [760, 168] on span "Unprocessed" at bounding box center [747, 164] width 41 height 12
